Goal: Check status: Check status

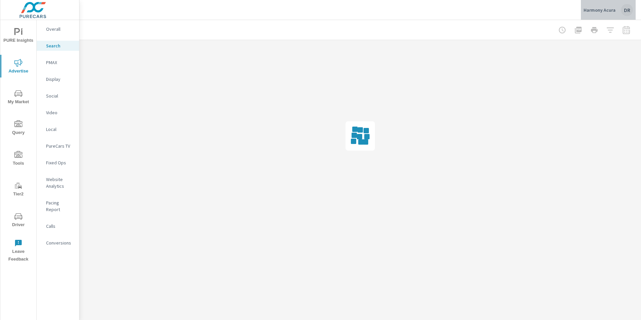
click at [628, 9] on div "DR" at bounding box center [627, 10] width 12 height 12
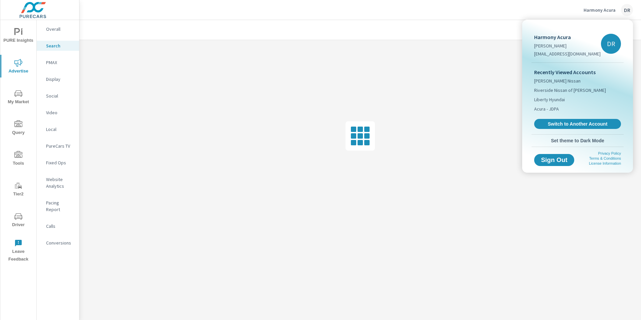
click at [577, 123] on span "Switch to Another Account" at bounding box center [577, 124] width 79 height 6
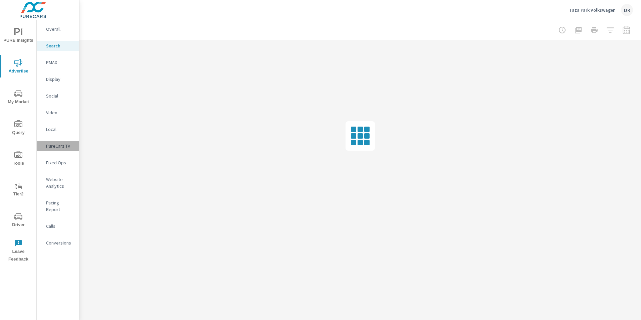
click at [59, 147] on p "PureCars TV" at bounding box center [60, 146] width 28 height 7
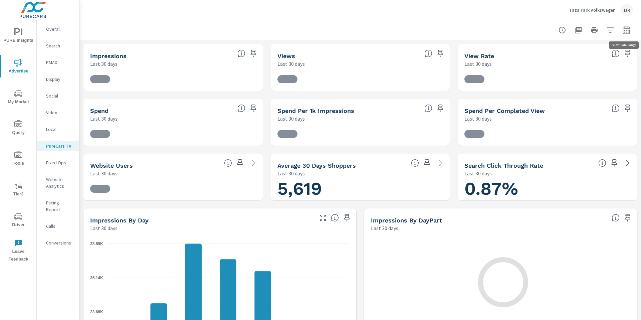
click at [625, 32] on icon "button" at bounding box center [626, 30] width 8 height 8
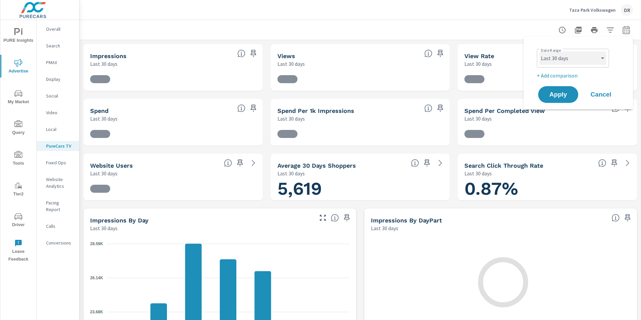
click at [600, 57] on select "Custom [DATE] Last week Last 7 days Last 14 days Last 30 days Last 45 days Last…" at bounding box center [572, 57] width 67 height 13
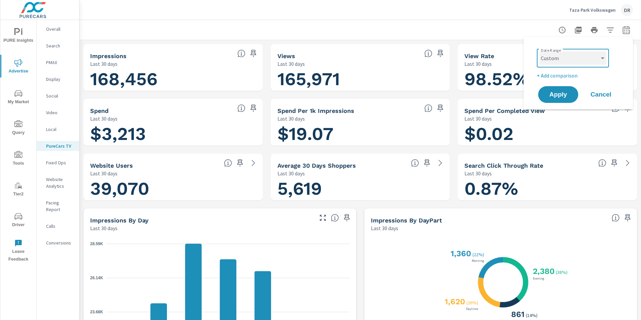
click at [539, 51] on select "Custom [DATE] Last week Last 7 days Last 14 days Last 30 days Last 45 days Last…" at bounding box center [572, 57] width 67 height 13
select select "custom"
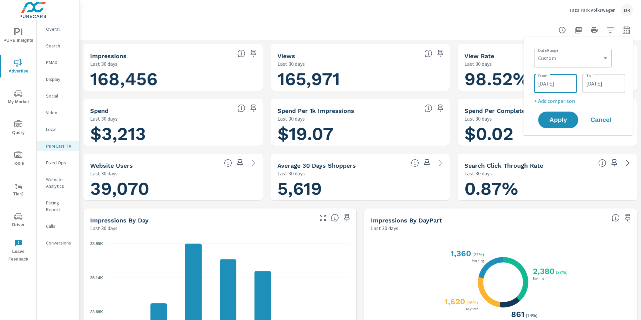
click at [549, 83] on input "[DATE]" at bounding box center [555, 83] width 37 height 13
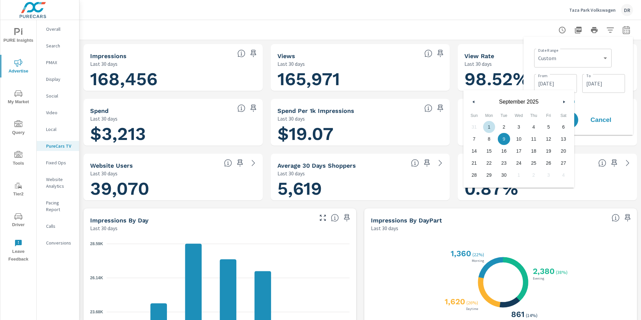
click at [492, 127] on span "1" at bounding box center [489, 126] width 15 height 9
type input "[DATE]"
click at [603, 83] on input "[DATE]" at bounding box center [603, 83] width 37 height 13
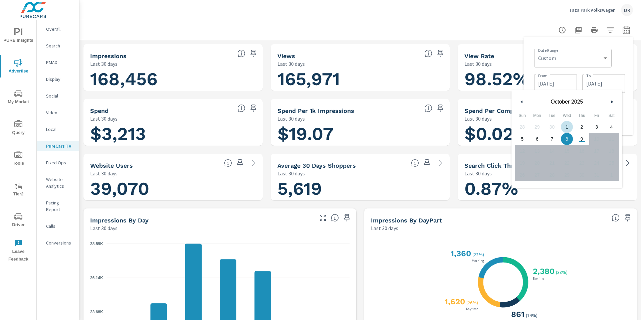
click at [523, 103] on button "button" at bounding box center [522, 102] width 8 height 8
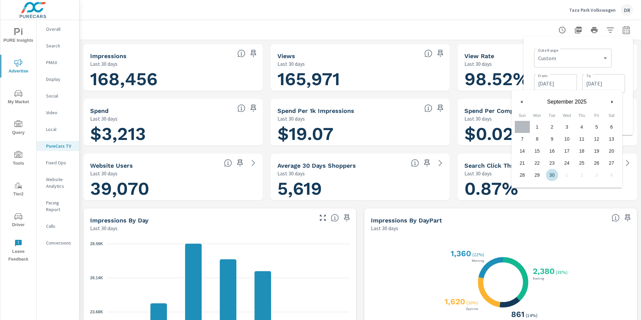
click at [553, 176] on span "30" at bounding box center [551, 175] width 15 height 9
type input "[DATE]"
click at [553, 175] on span "30" at bounding box center [551, 175] width 15 height 9
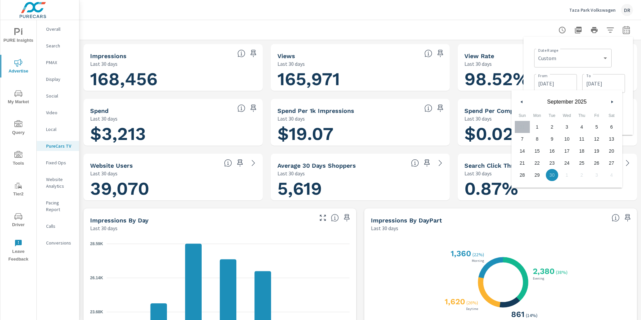
click at [504, 28] on div at bounding box center [359, 30] width 545 height 20
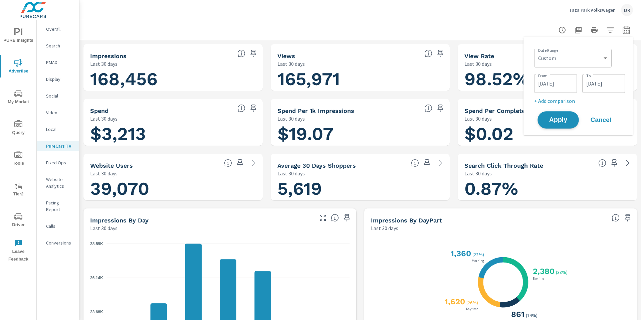
click at [561, 121] on span "Apply" at bounding box center [557, 120] width 27 height 6
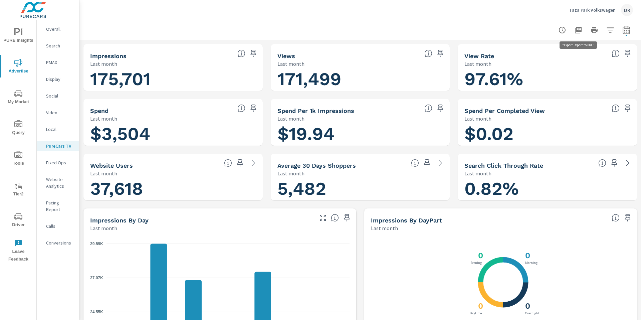
click at [580, 31] on icon "button" at bounding box center [578, 30] width 7 height 7
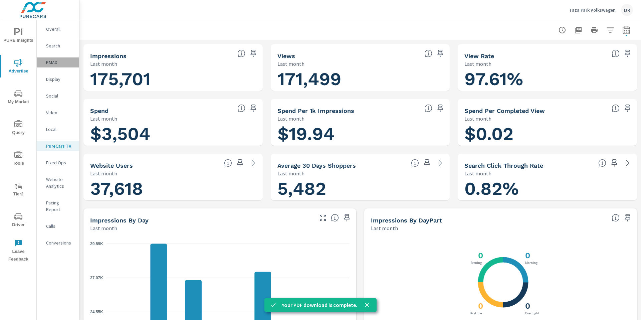
click at [48, 63] on p "PMAX" at bounding box center [60, 62] width 28 height 7
